Goal: Answer question/provide support: Answer question/provide support

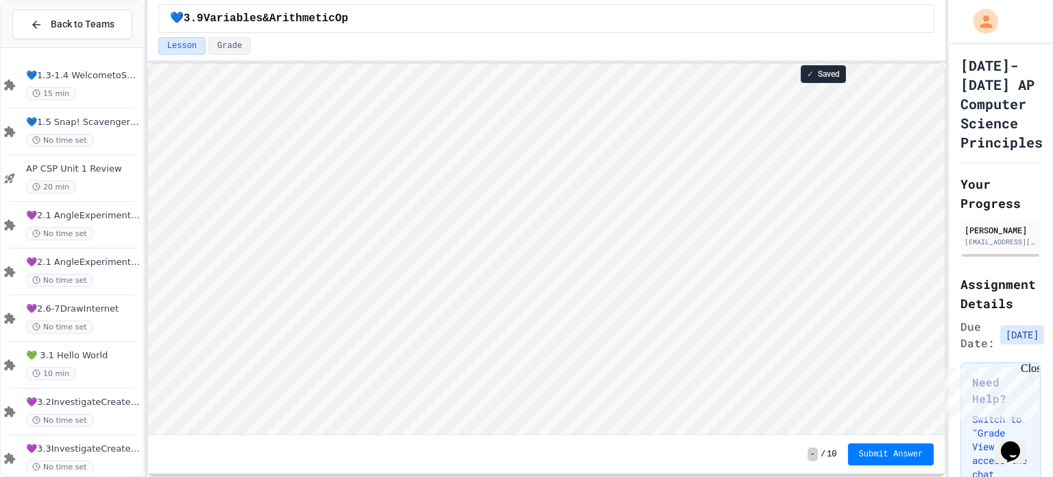
scroll to position [1, 0]
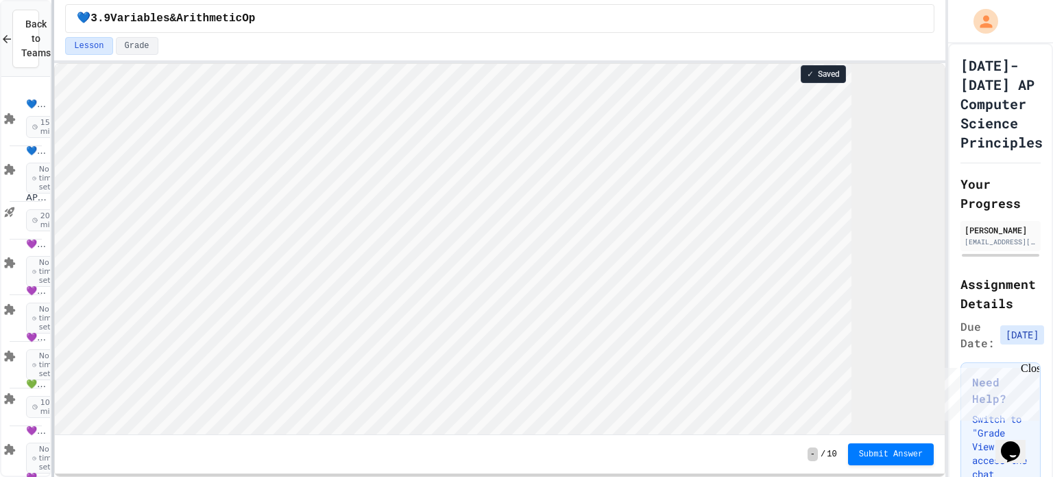
click at [0, 61] on div "Back to Teams 💙1.3-1.4 WelcometoSnap! 15 min 💙1.5 Snap! ScavengerHunt No time s…" at bounding box center [526, 238] width 1053 height 477
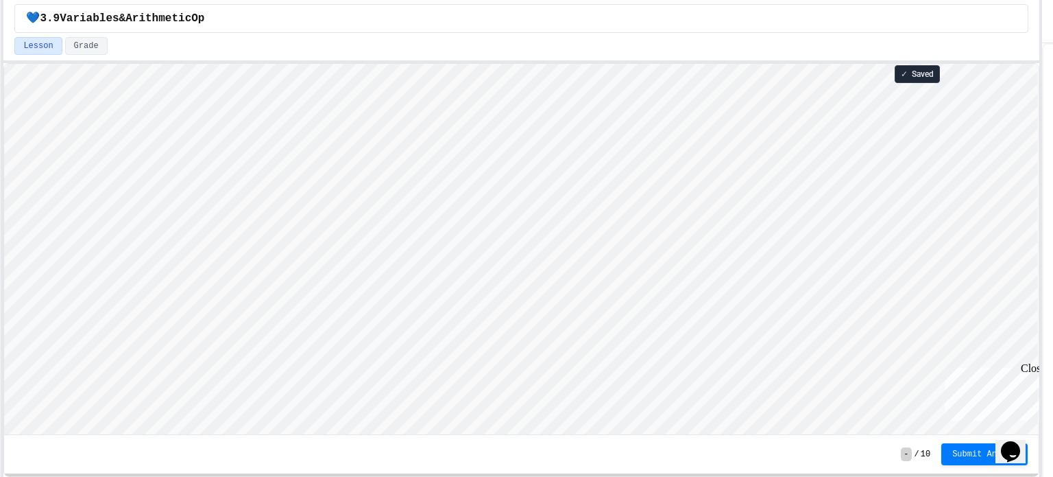
click at [1048, 56] on div "Back to Teams 💙1.3-1.4 WelcometoSnap! 15 min 💙1.5 Snap! ScavengerHunt No time s…" at bounding box center [526, 238] width 1053 height 477
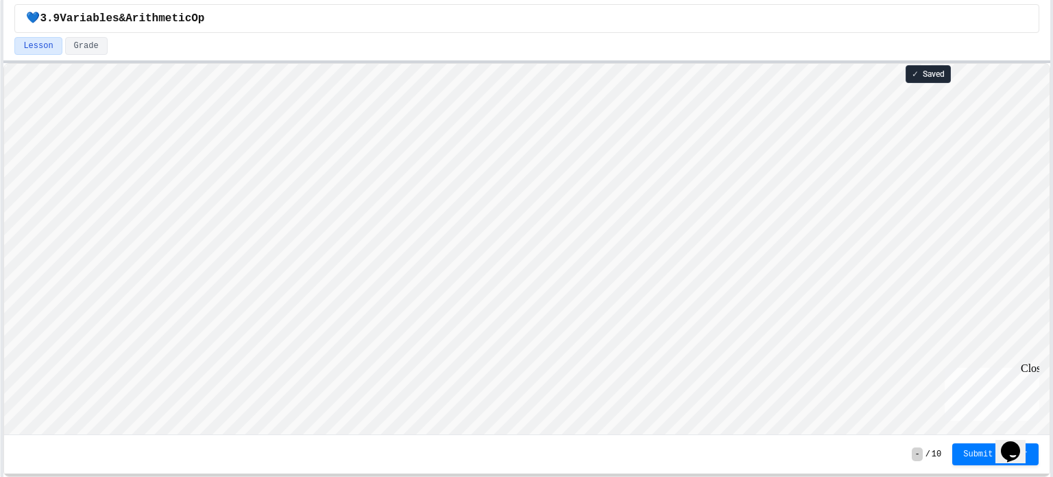
click at [651, 0] on html "We are updating our servers at 9:30PM EST [DATE]. [PERSON_NAME] should continue…" at bounding box center [526, 238] width 1053 height 477
type textarea "*"
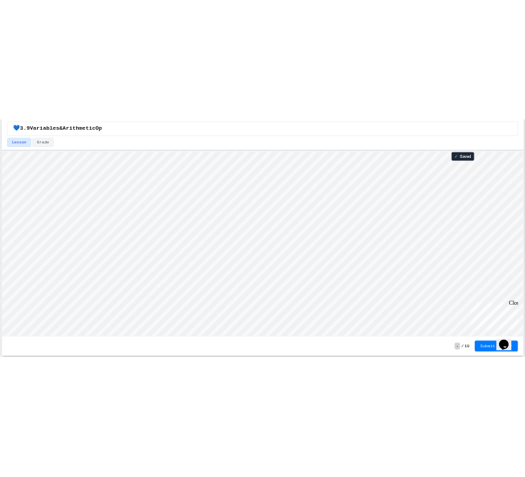
scroll to position [1, 0]
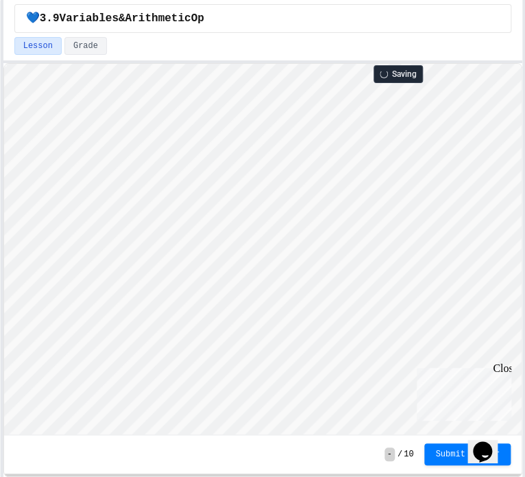
type textarea "*"
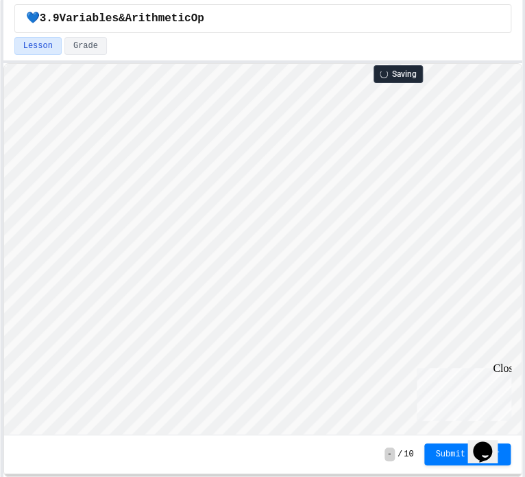
type textarea "*"
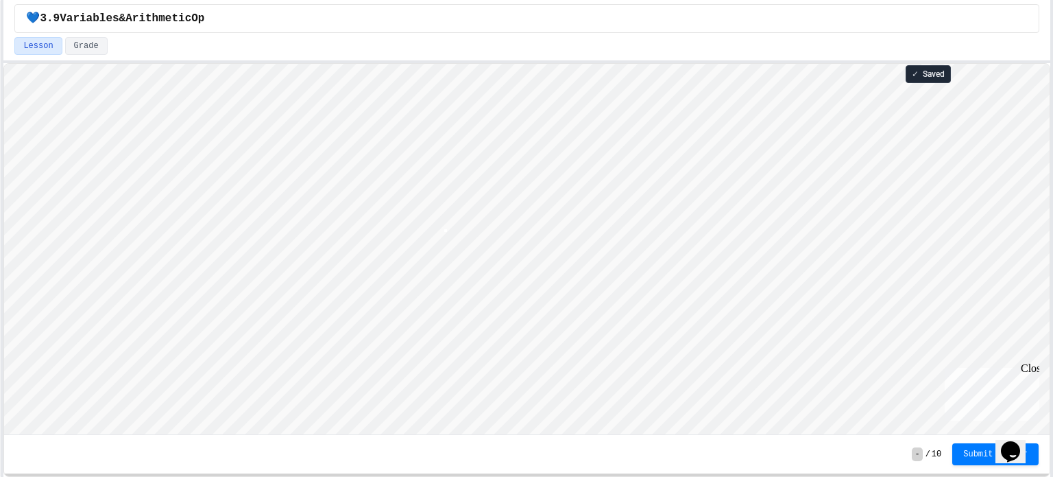
scroll to position [1, 3]
type textarea "*"
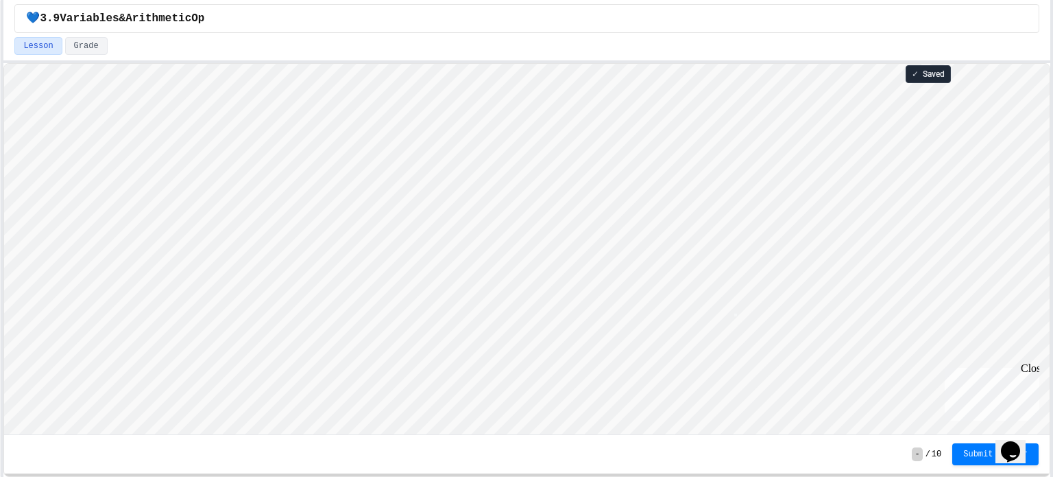
scroll to position [1, 0]
click at [965, 62] on div "Saving - / 10 Submit Answer" at bounding box center [526, 268] width 1047 height 416
type textarea "*"
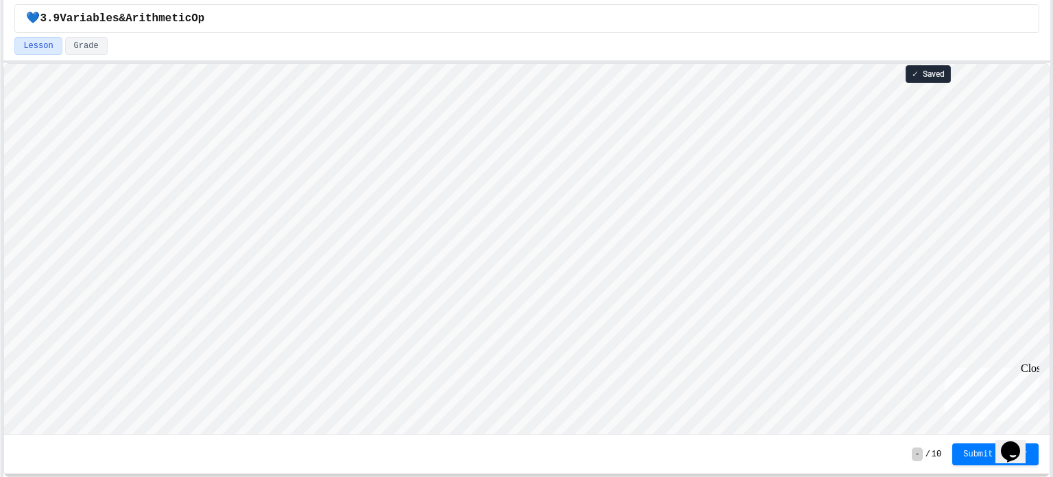
scroll to position [1, 0]
type textarea "*"
